Goal: Task Accomplishment & Management: Use online tool/utility

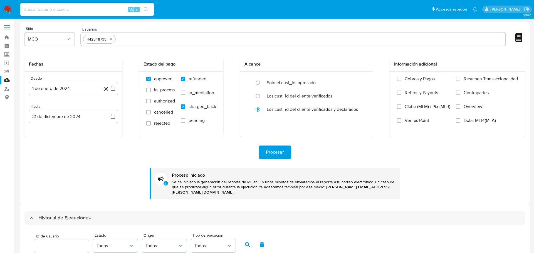
select select "10"
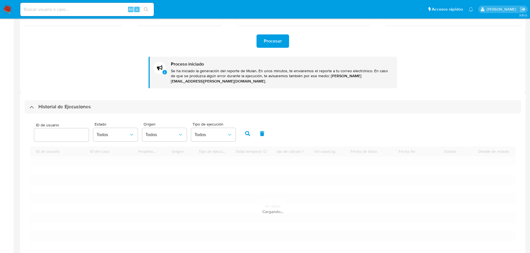
scroll to position [111, 0]
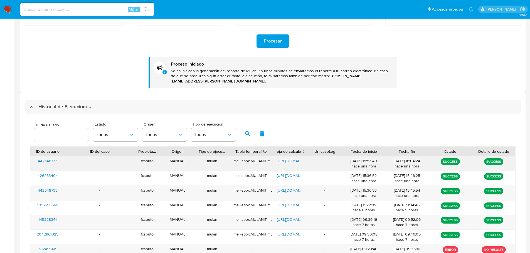
click at [51, 158] on span "442348733" at bounding box center [48, 161] width 20 height 6
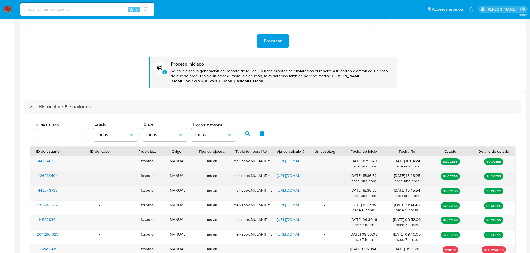
click at [51, 173] on span "426283404" at bounding box center [48, 176] width 20 height 6
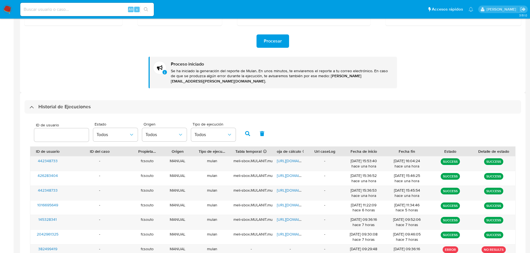
click at [7, 8] on img at bounding box center [7, 9] width 9 height 9
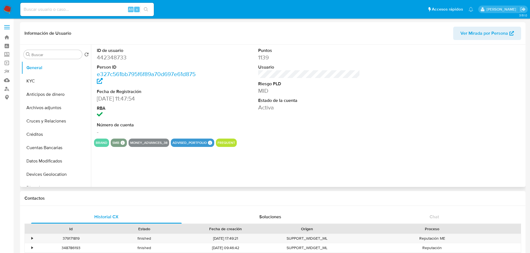
select select "10"
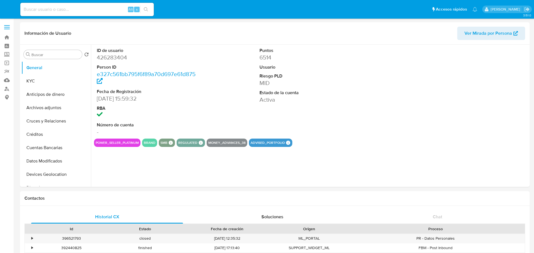
select select "10"
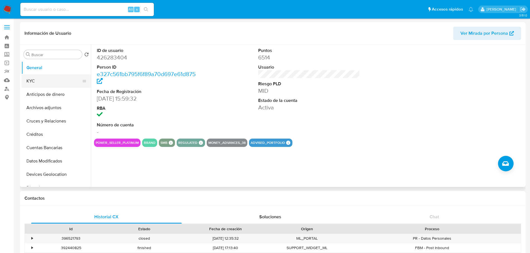
click at [44, 80] on button "KYC" at bounding box center [53, 81] width 65 height 13
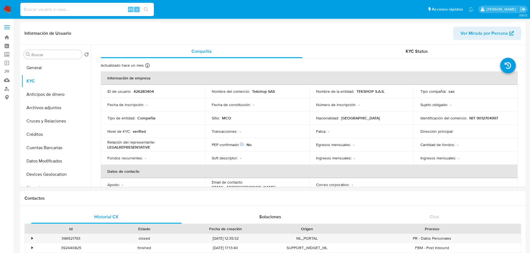
click at [90, 6] on input at bounding box center [86, 9] width 133 height 7
paste input "oyoFzTPdiRaIo8qTBcqNNjjl"
type input "oyoFzTPdiRaIo8qTBcqNNjjl"
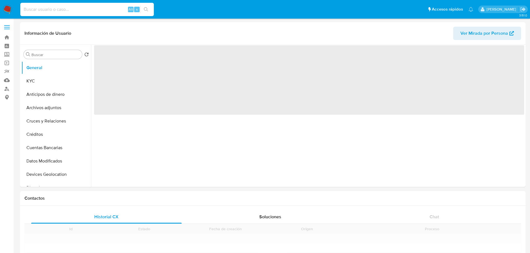
click at [58, 6] on input at bounding box center [86, 9] width 133 height 7
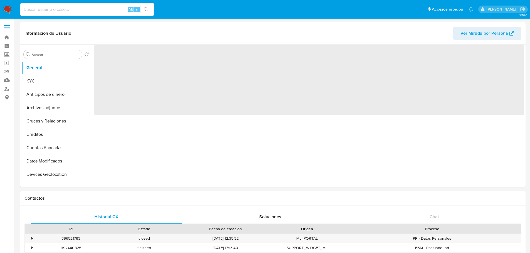
paste input "oyoFzTPdiRaIo8qTBcqNNjjl"
type input "oyoFzTPdiRaIo8qTBcqNNjjl"
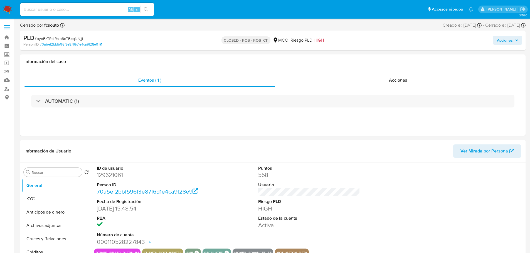
select select "10"
click at [39, 203] on button "KYC" at bounding box center [53, 198] width 65 height 13
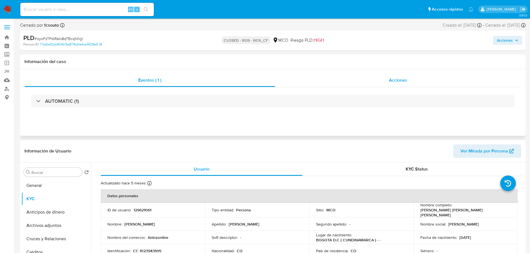
click at [400, 76] on div "Acciones" at bounding box center [398, 80] width 246 height 13
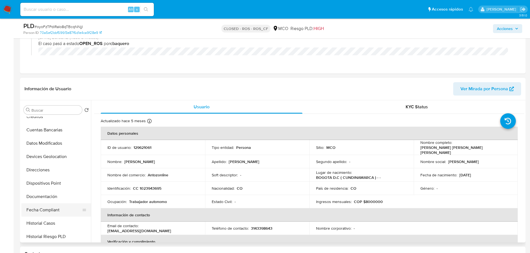
scroll to position [83, 0]
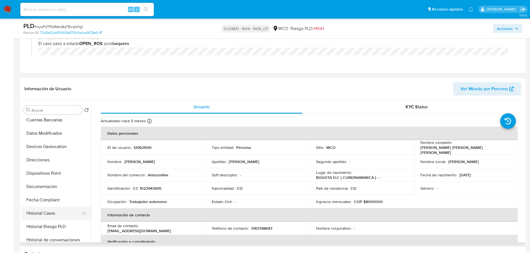
click at [50, 217] on button "Historial Casos" at bounding box center [53, 213] width 65 height 13
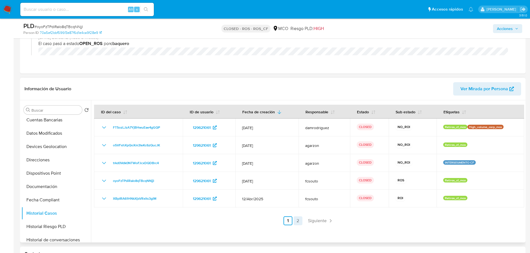
click at [297, 221] on link "2" at bounding box center [297, 221] width 9 height 9
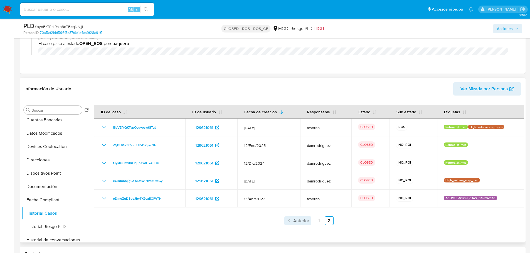
click at [298, 221] on span "Anterior" at bounding box center [301, 221] width 16 height 4
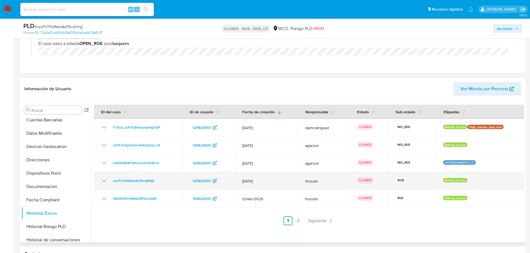
click at [103, 181] on icon "Mostrar/Ocultar" at bounding box center [104, 181] width 7 height 7
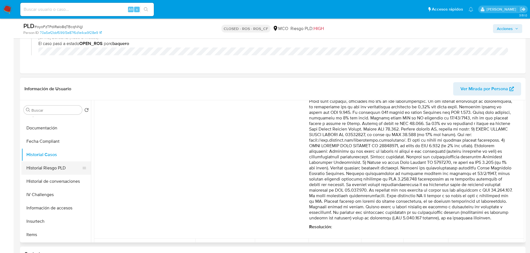
scroll to position [139, 0]
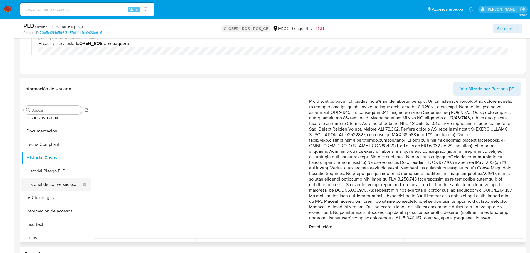
click at [56, 185] on button "Historial de conversaciones" at bounding box center [53, 184] width 65 height 13
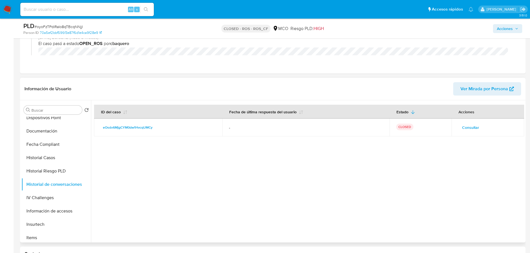
click at [465, 128] on span "Consultar" at bounding box center [470, 128] width 17 height 8
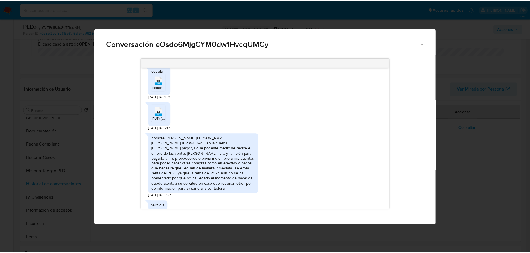
scroll to position [225, 0]
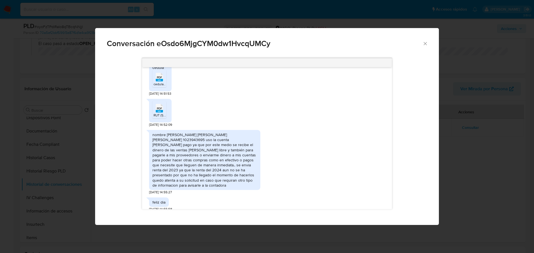
click at [424, 45] on icon "Cerrar" at bounding box center [425, 44] width 6 height 6
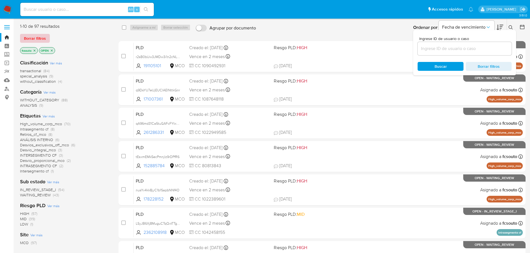
click at [38, 40] on span "Borrar filtros" at bounding box center [35, 38] width 22 height 8
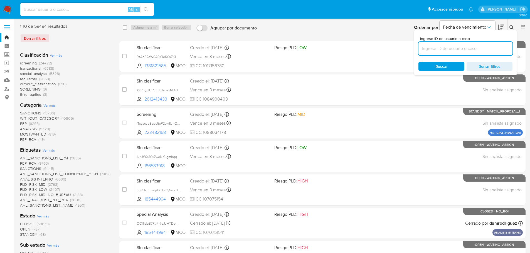
click at [468, 48] on input at bounding box center [465, 48] width 94 height 7
paste input "Cu3lPuprAwIZHz0tlOQs1G7C"
type input "Cu3lPuprAwIZHz0tlOQs1G7C"
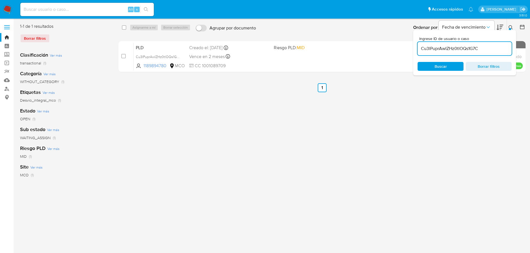
click at [384, 114] on div "select-all-cases-checkbox Asignarme a mí Borrar selección Agrupar por documento…" at bounding box center [321, 143] width 407 height 240
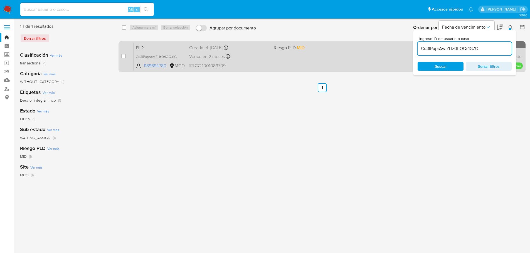
click at [272, 53] on div "PLD Cu3lPuprAwIZHz0tlOQs1G7C 1189894780 MCO Riesgo PLD: MID Creado el: 12/07/20…" at bounding box center [327, 57] width 389 height 28
click at [125, 56] on div "case-item-checkbox No es posible asignar el caso" at bounding box center [127, 57] width 12 height 28
click at [124, 57] on input "checkbox" at bounding box center [123, 56] width 4 height 4
checkbox input "true"
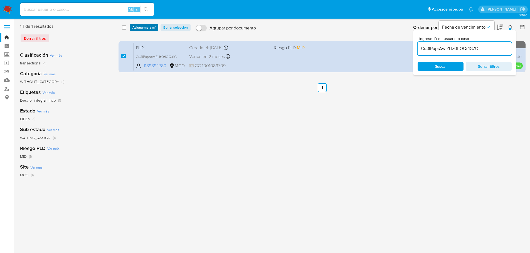
click at [147, 28] on span "Asignarme a mí" at bounding box center [143, 28] width 23 height 6
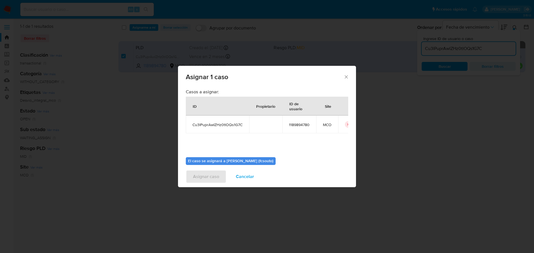
scroll to position [29, 0]
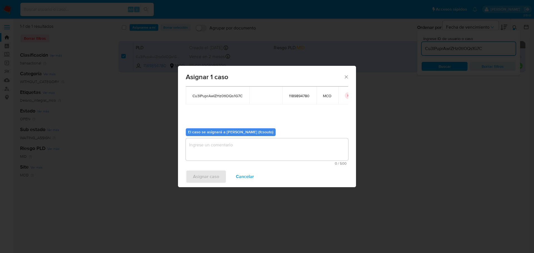
click at [227, 146] on textarea "assign-modal" at bounding box center [267, 149] width 162 height 22
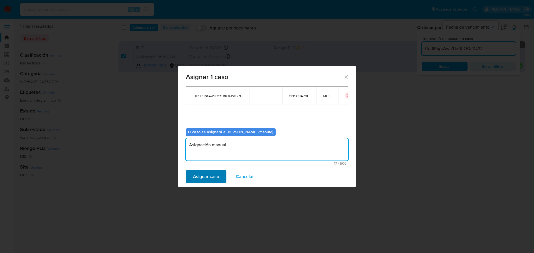
type textarea "Asignación manual"
click at [209, 179] on span "Asignar caso" at bounding box center [206, 177] width 26 height 12
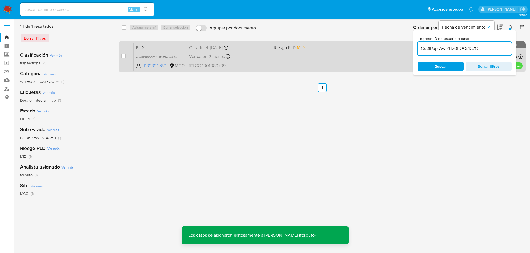
click at [229, 67] on span "CC 1001089709" at bounding box center [229, 66] width 80 height 6
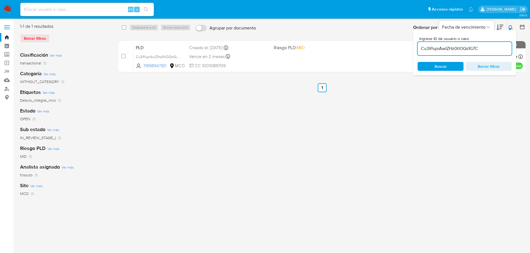
click at [467, 49] on input "Cu3lPuprAwIZHz0tlOQs1G7C" at bounding box center [464, 48] width 94 height 7
paste input "cRB7YtUnR6bMQZr7smO2xA4U"
drag, startPoint x: 513, startPoint y: 28, endPoint x: 497, endPoint y: 34, distance: 17.0
click at [511, 28] on icon at bounding box center [510, 27] width 4 height 4
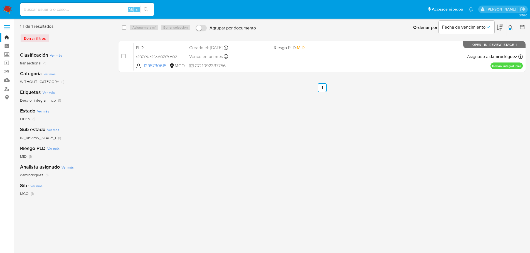
click at [507, 28] on div "Ingrese ID de usuario o caso cRB7YtUnR6bMQZr7smO2xA4U Buscar Borrar filtros" at bounding box center [510, 27] width 9 height 17
click at [509, 27] on icon at bounding box center [510, 27] width 4 height 4
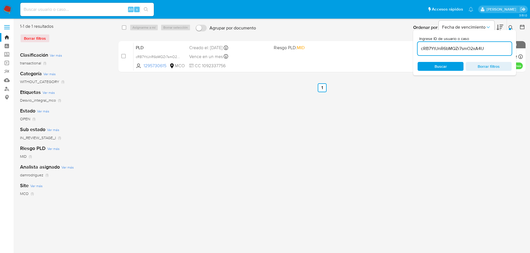
click at [477, 49] on input "cRB7YtUnR6bMQZr7smO2xA4U" at bounding box center [464, 48] width 94 height 7
type input "xZ6uTW4ujAHmkPhXgrowk0UL"
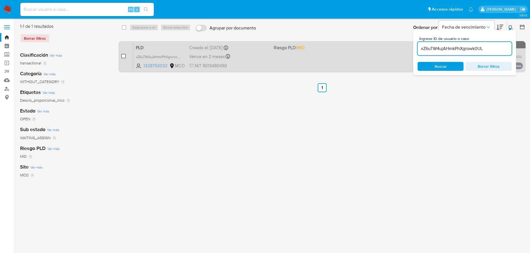
drag, startPoint x: 127, startPoint y: 55, endPoint x: 123, endPoint y: 56, distance: 4.0
click at [125, 56] on div "case-item-checkbox No es posible asignar el caso" at bounding box center [127, 57] width 12 height 28
click at [123, 56] on input "checkbox" at bounding box center [123, 56] width 4 height 4
checkbox input "true"
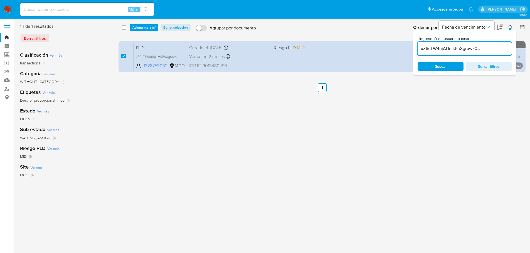
click at [149, 24] on div "select-all-cases-checkbox Asignarme a mí Borrar selección Agrupar por documento…" at bounding box center [321, 27] width 407 height 17
click at [147, 29] on span "Asignarme a mí" at bounding box center [143, 28] width 23 height 6
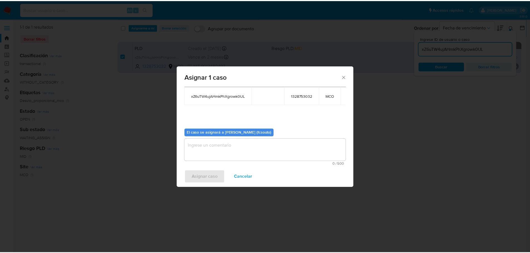
scroll to position [29, 0]
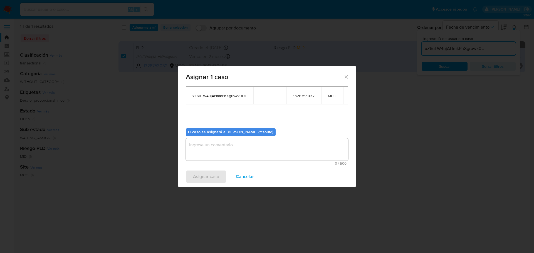
click at [260, 157] on textarea "assign-modal" at bounding box center [267, 149] width 162 height 22
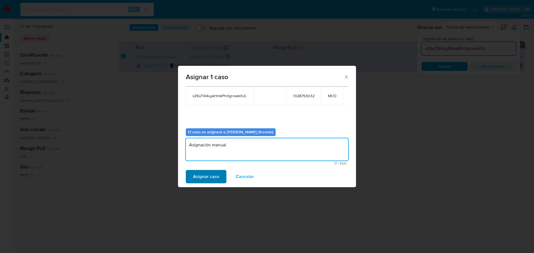
type textarea "Asignación manual"
click at [210, 179] on span "Asignar caso" at bounding box center [206, 177] width 26 height 12
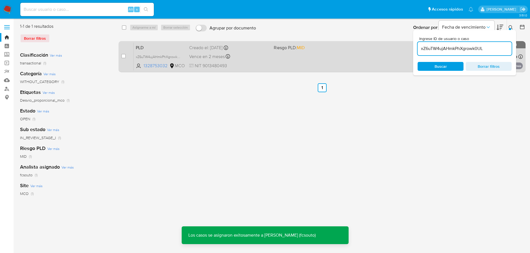
click at [248, 65] on span "NIT 9013480493" at bounding box center [229, 66] width 80 height 6
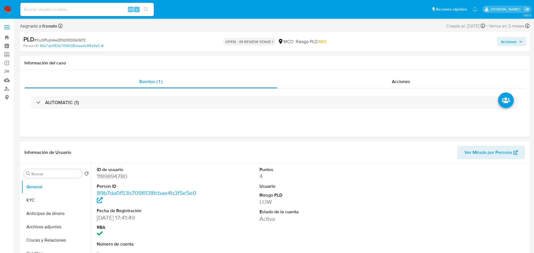
select select "10"
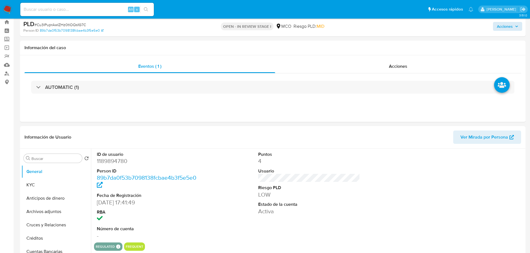
scroll to position [28, 0]
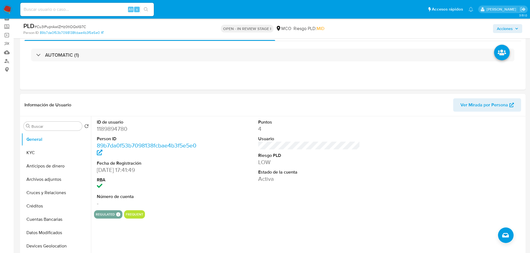
click at [515, 26] on span "Acciones" at bounding box center [507, 29] width 21 height 8
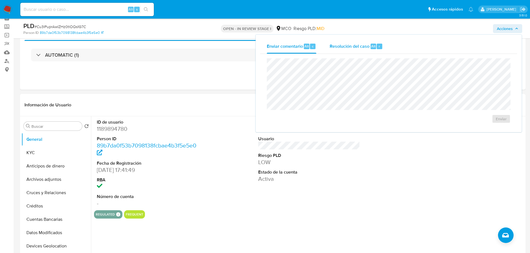
click at [352, 41] on div "Resolución del caso Alt r" at bounding box center [355, 46] width 53 height 14
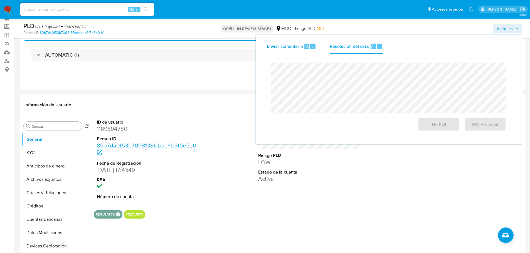
click at [287, 47] on span "Enviar comentario" at bounding box center [285, 46] width 36 height 6
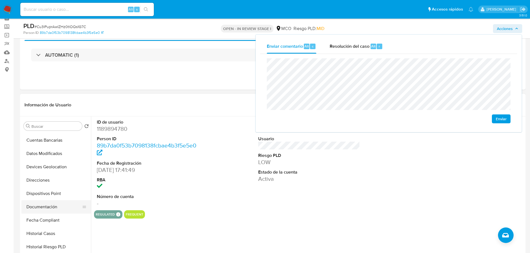
scroll to position [83, 0]
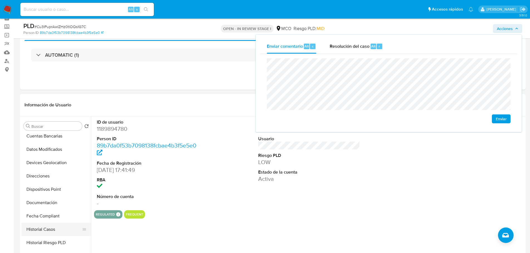
click at [58, 230] on button "Historial Casos" at bounding box center [53, 229] width 65 height 13
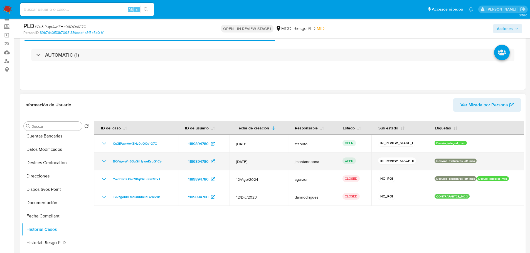
click at [105, 160] on icon "Mostrar/Ocultar" at bounding box center [104, 161] width 7 height 7
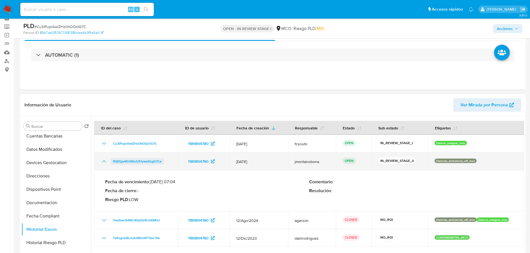
click at [123, 163] on span "BQjYgwWn6BuGfHyweKsgG1Ce" at bounding box center [137, 161] width 49 height 7
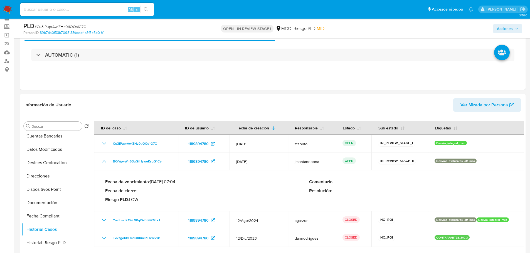
click at [500, 25] on span "Acciones" at bounding box center [505, 28] width 16 height 9
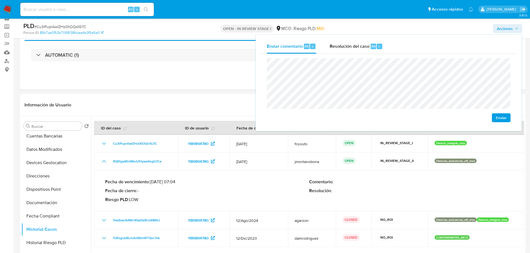
click at [405, 109] on div "Enviar" at bounding box center [389, 90] width 244 height 64
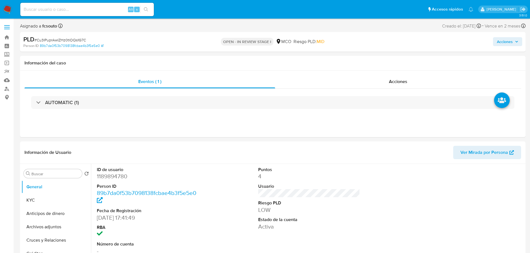
select select "10"
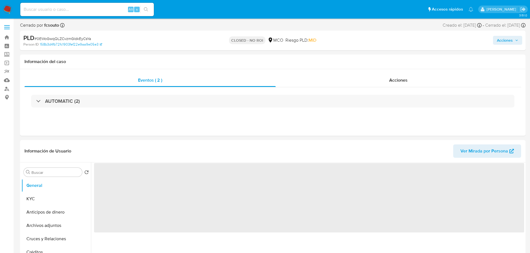
drag, startPoint x: 509, startPoint y: 38, endPoint x: 442, endPoint y: 44, distance: 66.8
click at [508, 38] on span "Acciones" at bounding box center [505, 40] width 16 height 9
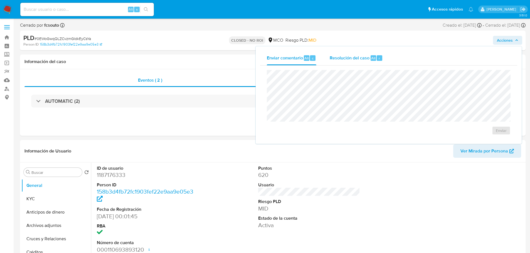
click at [349, 52] on div "Resolución del caso Alt r" at bounding box center [355, 58] width 53 height 14
select select "10"
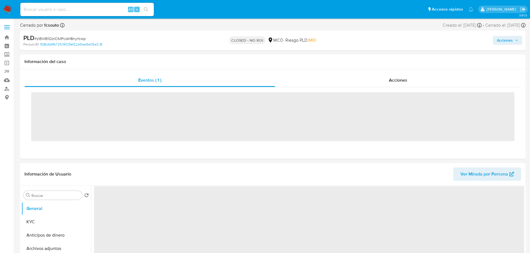
drag, startPoint x: 505, startPoint y: 38, endPoint x: 483, endPoint y: 40, distance: 22.6
click at [506, 38] on span "Acciones" at bounding box center [505, 40] width 16 height 9
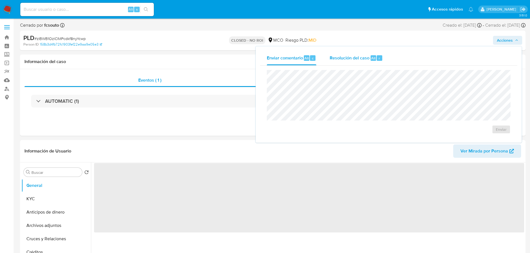
click at [377, 58] on div "r" at bounding box center [379, 58] width 6 height 6
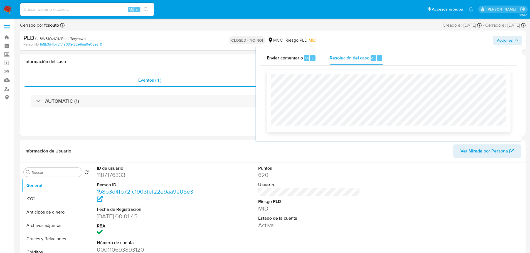
select select "10"
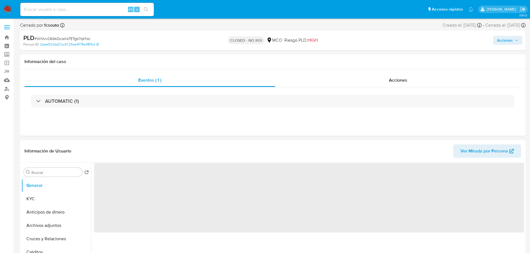
click at [510, 37] on span "Acciones" at bounding box center [505, 40] width 16 height 9
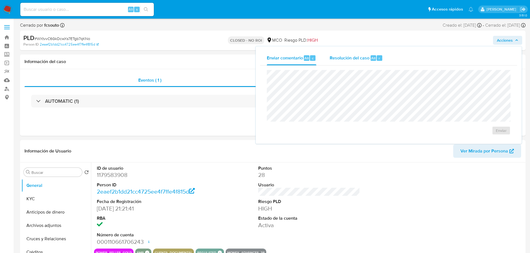
click at [356, 56] on span "Resolución del caso" at bounding box center [349, 58] width 40 height 6
select select "10"
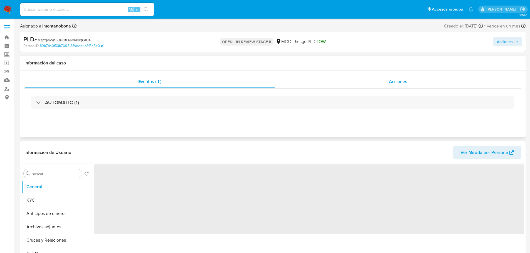
click at [404, 81] on span "Acciones" at bounding box center [398, 81] width 18 height 6
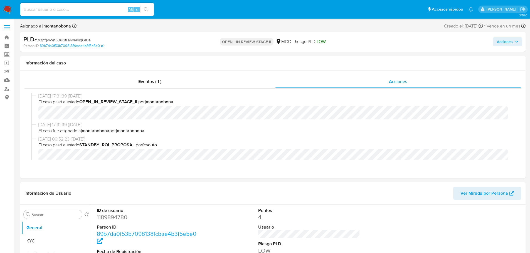
select select "10"
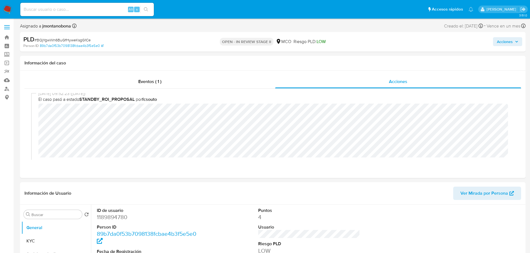
scroll to position [56, 0]
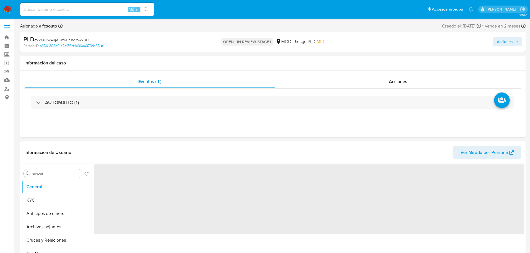
select select "10"
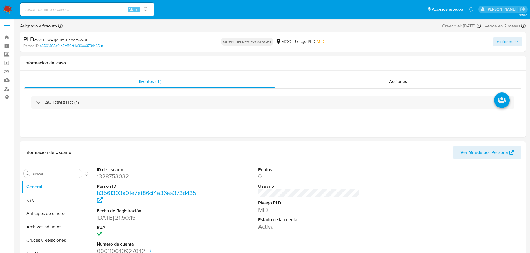
click at [507, 44] on span "Acciones" at bounding box center [505, 41] width 16 height 9
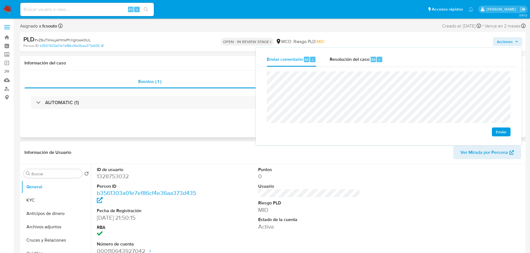
click at [116, 95] on div "AUTOMATIC (1)" at bounding box center [272, 103] width 496 height 28
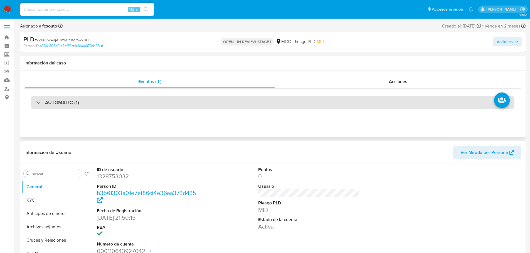
click at [109, 105] on div "AUTOMATIC (1)" at bounding box center [272, 102] width 483 height 13
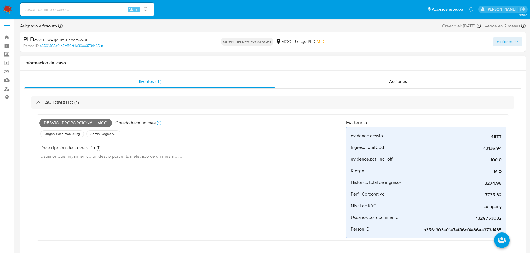
click at [94, 120] on span "Desvio_proporcional_mco" at bounding box center [75, 123] width 73 height 8
copy span "Desvio_proporcional_mco"
drag, startPoint x: 510, startPoint y: 44, endPoint x: 501, endPoint y: 47, distance: 9.3
click at [507, 45] on span "Acciones" at bounding box center [505, 41] width 16 height 9
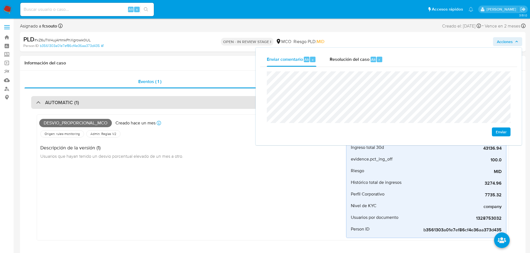
click at [134, 103] on div "AUTOMATIC (1)" at bounding box center [272, 102] width 483 height 13
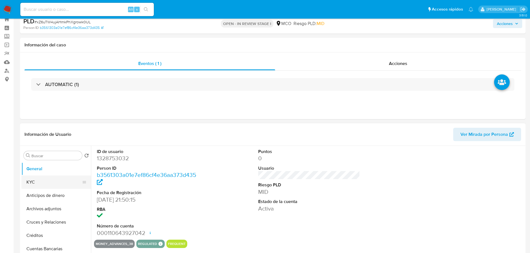
scroll to position [28, 0]
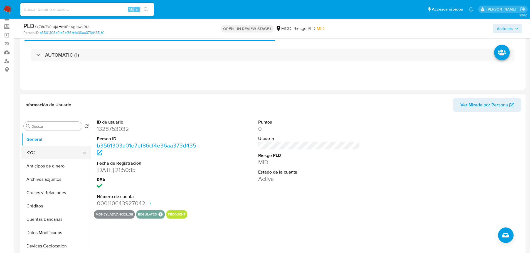
drag, startPoint x: 44, startPoint y: 153, endPoint x: 39, endPoint y: 153, distance: 5.3
click at [44, 153] on button "KYC" at bounding box center [53, 152] width 65 height 13
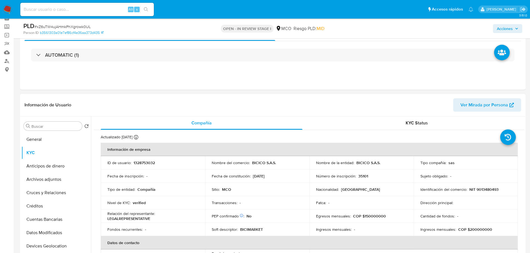
drag, startPoint x: 381, startPoint y: 164, endPoint x: 355, endPoint y: 166, distance: 25.9
click at [355, 166] on td "Nombre de la entidad : BICICO S.A.S." at bounding box center [361, 162] width 104 height 13
drag, startPoint x: 355, startPoint y: 163, endPoint x: 395, endPoint y: 148, distance: 43.1
click at [380, 163] on div "Nombre de la entidad : BICICO S.A.S." at bounding box center [361, 162] width 91 height 5
copy p "BICICO S.A.S."
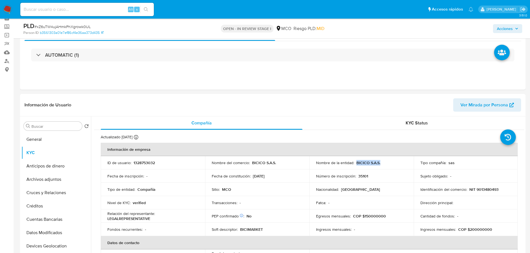
click at [512, 29] on span "Acciones" at bounding box center [505, 28] width 16 height 9
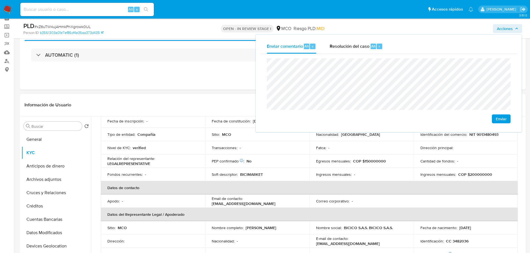
scroll to position [56, 0]
drag, startPoint x: 245, startPoint y: 228, endPoint x: 296, endPoint y: 227, distance: 51.4
click at [296, 227] on div "Nombre completo : Luis Felipe Arango Giraldo" at bounding box center [257, 227] width 91 height 5
copy p "Luis Felipe Arango Giraldo"
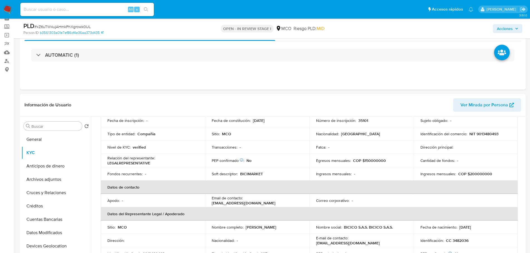
click at [501, 29] on span "Acciones" at bounding box center [505, 28] width 16 height 9
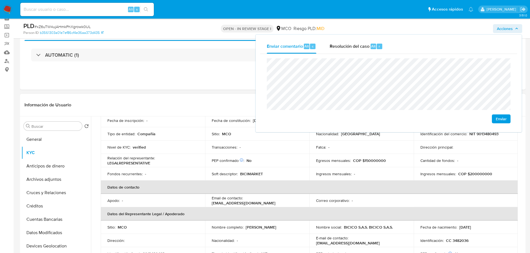
click at [458, 241] on p "CC 3482036" at bounding box center [457, 240] width 23 height 5
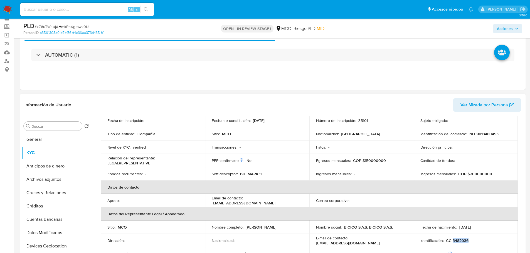
click at [458, 241] on p "CC 3482036" at bounding box center [457, 240] width 23 height 5
copy p "3482036"
drag, startPoint x: 513, startPoint y: 33, endPoint x: 484, endPoint y: 63, distance: 41.7
click at [513, 35] on div "Acciones" at bounding box center [439, 28] width 165 height 13
drag, startPoint x: 507, startPoint y: 27, endPoint x: 501, endPoint y: 32, distance: 7.9
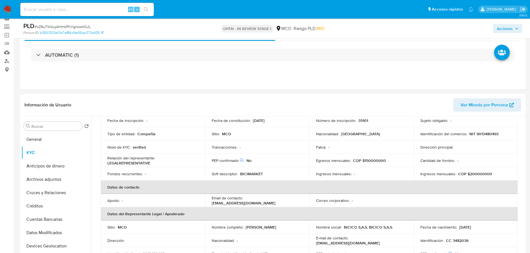
click at [507, 28] on span "Acciones" at bounding box center [505, 28] width 16 height 9
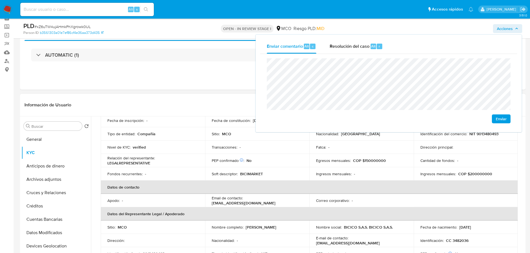
scroll to position [28, 0]
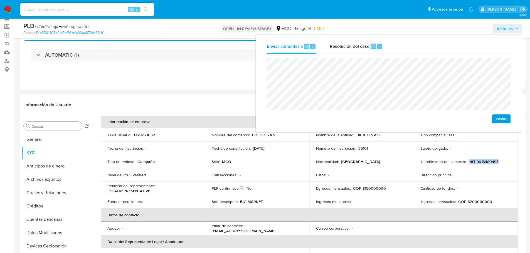
drag, startPoint x: 468, startPoint y: 160, endPoint x: 496, endPoint y: 162, distance: 28.2
click at [496, 162] on p "NIT 9013480493" at bounding box center [483, 161] width 29 height 5
copy p "NIT 9013480493"
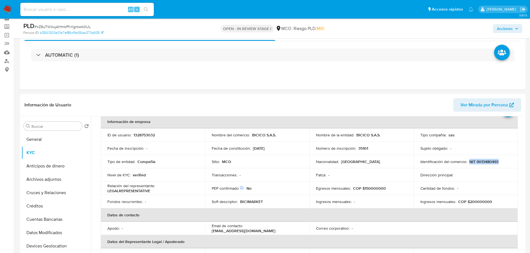
drag, startPoint x: 501, startPoint y: 28, endPoint x: 490, endPoint y: 33, distance: 12.1
click at [501, 29] on span "Acciones" at bounding box center [505, 28] width 16 height 9
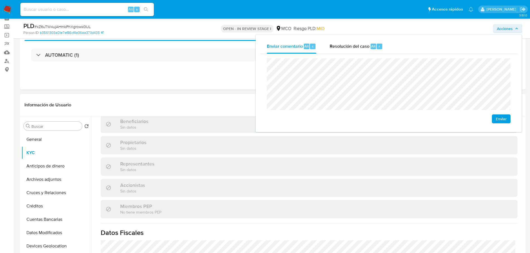
scroll to position [359, 0]
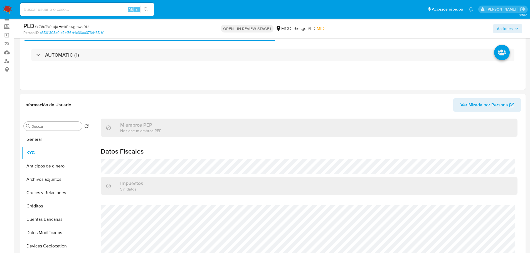
click at [505, 27] on span "Acciones" at bounding box center [505, 28] width 16 height 9
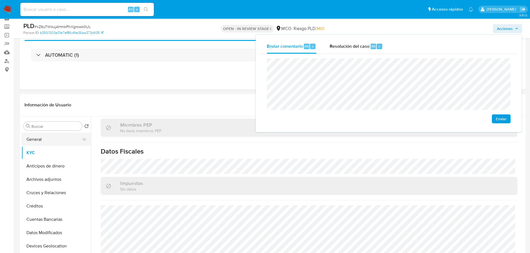
drag, startPoint x: 46, startPoint y: 143, endPoint x: 56, endPoint y: 142, distance: 9.3
click at [46, 143] on button "General" at bounding box center [53, 139] width 65 height 13
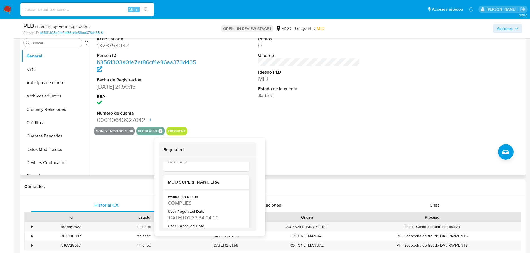
scroll to position [83, 0]
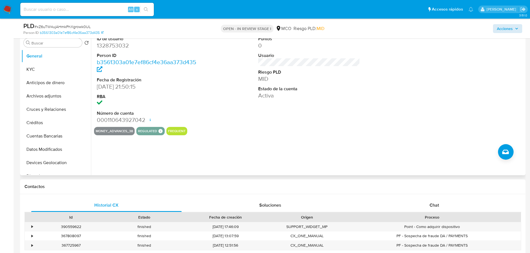
drag, startPoint x: 512, startPoint y: 23, endPoint x: 509, endPoint y: 26, distance: 4.1
click at [512, 23] on div "Acciones" at bounding box center [439, 28] width 165 height 13
click at [506, 29] on span "Acciones" at bounding box center [505, 28] width 16 height 9
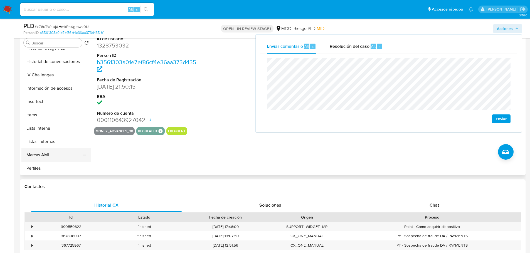
scroll to position [222, 0]
click at [53, 151] on button "Restricciones Nuevo Mundo" at bounding box center [53, 154] width 65 height 13
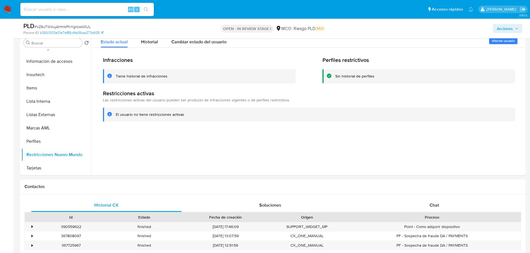
click at [505, 29] on span "Acciones" at bounding box center [505, 28] width 16 height 9
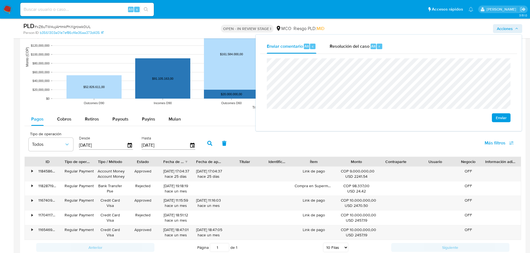
scroll to position [528, 0]
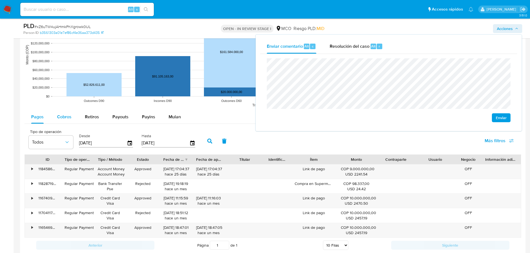
click at [64, 119] on span "Cobros" at bounding box center [64, 117] width 14 height 6
select select "10"
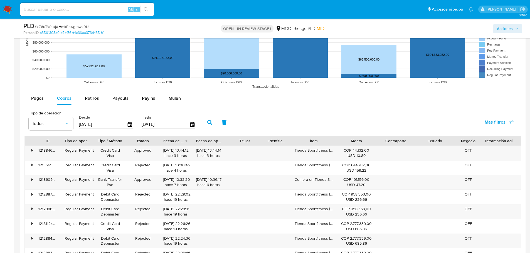
scroll to position [556, 0]
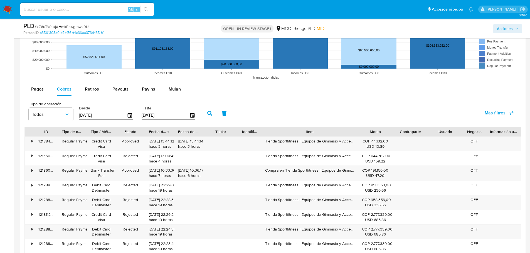
drag, startPoint x: 337, startPoint y: 130, endPoint x: 388, endPoint y: 132, distance: 50.6
click at [388, 132] on div "ID Tipo de operación Tipo / Método Estado Fecha de creación Fecha de aprobación…" at bounding box center [273, 131] width 496 height 9
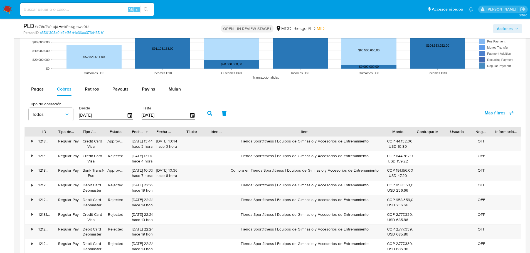
drag, startPoint x: 355, startPoint y: 131, endPoint x: 415, endPoint y: 131, distance: 60.1
click at [415, 131] on div "ID Tipo de operación Tipo / Método Estado Fecha de creación Fecha de aprobación…" at bounding box center [273, 131] width 496 height 9
click at [238, 142] on div "Tienda Sportfitness | Equipos de Gimnasio y Accesorios de Entrenamiento" at bounding box center [304, 144] width 157 height 14
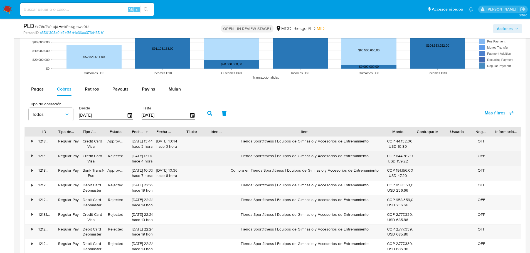
drag, startPoint x: 229, startPoint y: 169, endPoint x: 380, endPoint y: 162, distance: 151.2
click at [378, 173] on div "Compra en Tienda Sportfitness | Equipos de Gimnasio y Accesorios de Entrenamien…" at bounding box center [304, 173] width 157 height 14
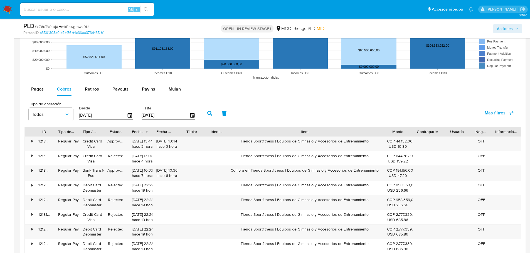
click at [502, 29] on span "Acciones" at bounding box center [505, 28] width 16 height 9
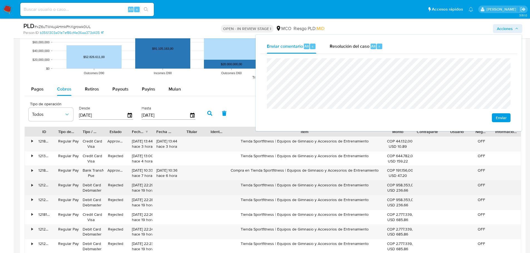
drag, startPoint x: 240, startPoint y: 187, endPoint x: 371, endPoint y: 192, distance: 131.6
click at [371, 192] on div "Tienda Sportfitness | Equipos de Gimnasio y Accesorios de Entrenamiento" at bounding box center [304, 188] width 157 height 14
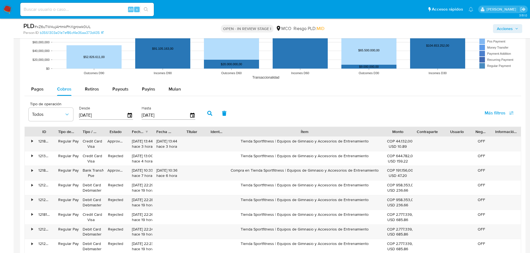
click at [510, 28] on span "Acciones" at bounding box center [505, 28] width 16 height 9
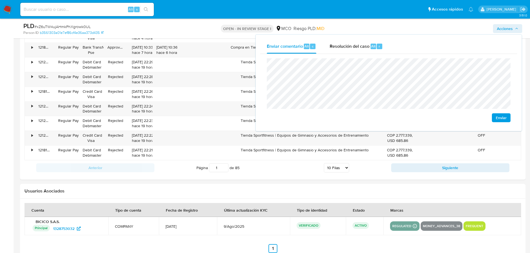
scroll to position [695, 0]
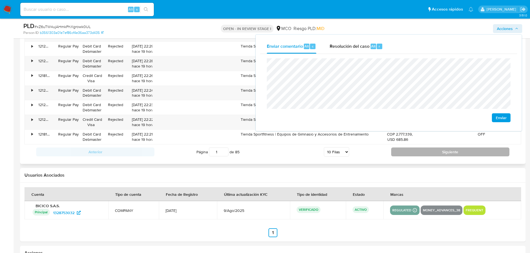
click at [445, 154] on button "Siguiente" at bounding box center [450, 152] width 118 height 9
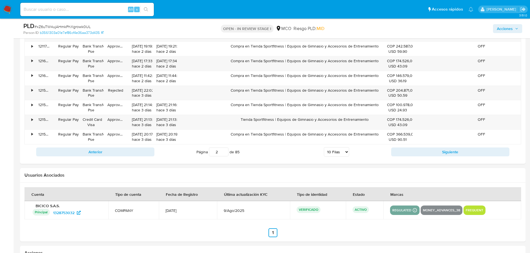
scroll to position [639, 0]
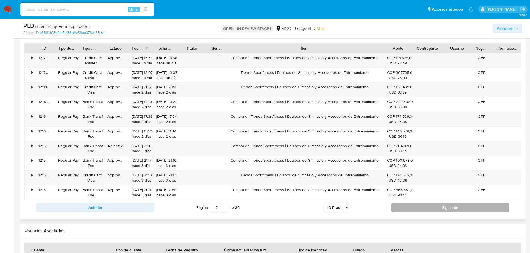
click at [437, 209] on button "Siguiente" at bounding box center [450, 207] width 118 height 9
click at [436, 206] on button "Siguiente" at bounding box center [450, 207] width 118 height 9
type input "4"
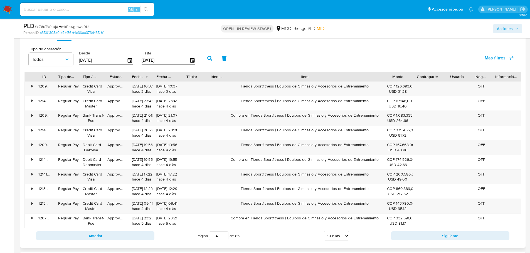
scroll to position [584, 0]
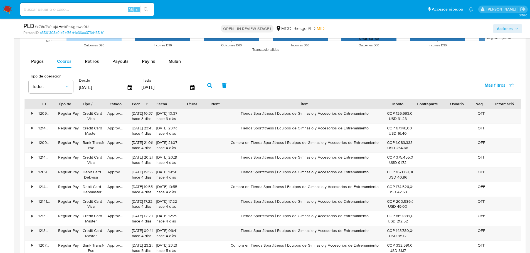
click at [81, 70] on div "Pagos Cobros Retiros Payouts Payins Mulan Tipo de operación Todos Desde 14/05/2…" at bounding box center [272, 163] width 496 height 216
click at [85, 66] on div "Retiros" at bounding box center [92, 61] width 14 height 13
select select "10"
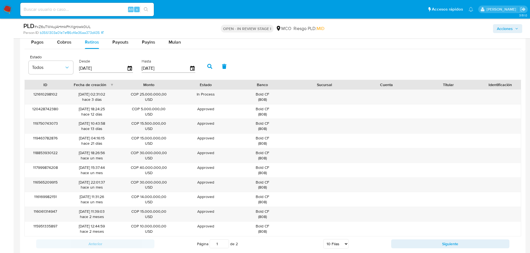
scroll to position [612, 0]
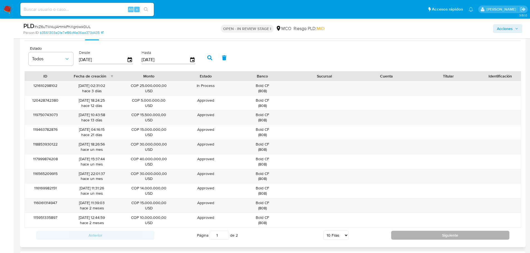
click at [449, 237] on button "Siguiente" at bounding box center [450, 235] width 118 height 9
type input "2"
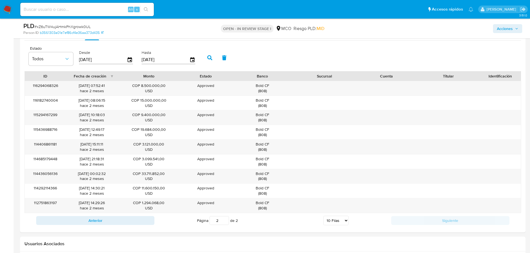
click at [503, 28] on span "Acciones" at bounding box center [505, 28] width 16 height 9
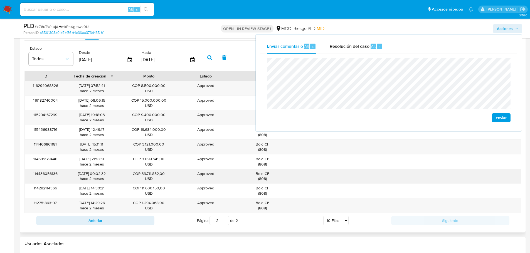
click at [260, 173] on div "Bold CF ( 808 )" at bounding box center [262, 176] width 54 height 11
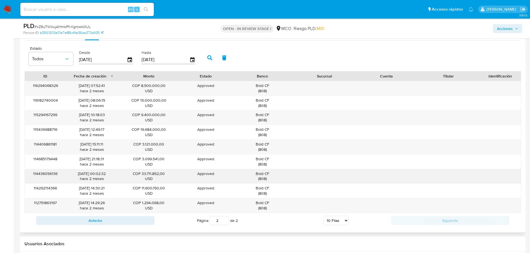
click at [260, 173] on div "Bold CF ( 808 )" at bounding box center [262, 176] width 54 height 11
click at [503, 28] on span "Acciones" at bounding box center [505, 28] width 16 height 9
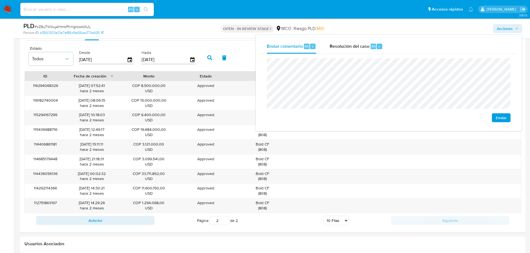
click at [266, 59] on div "Enviar" at bounding box center [388, 90] width 257 height 73
click at [334, 45] on span "Resolución del caso" at bounding box center [349, 46] width 40 height 6
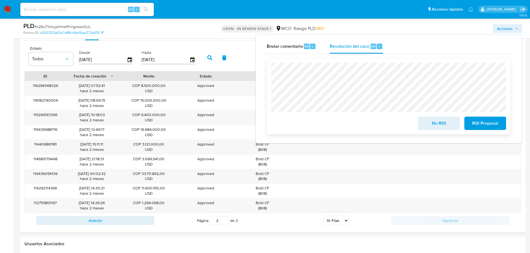
click at [432, 126] on span "No ROI" at bounding box center [438, 123] width 27 height 12
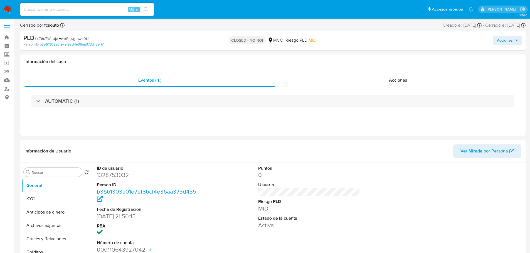
select select "10"
click at [510, 37] on span "Acciones" at bounding box center [505, 40] width 16 height 9
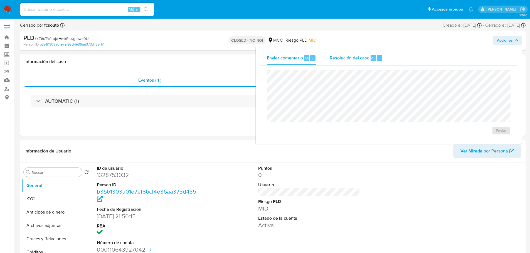
click at [346, 59] on span "Resolución del caso" at bounding box center [349, 58] width 40 height 6
